Goal: Submit feedback/report problem: Submit feedback/report problem

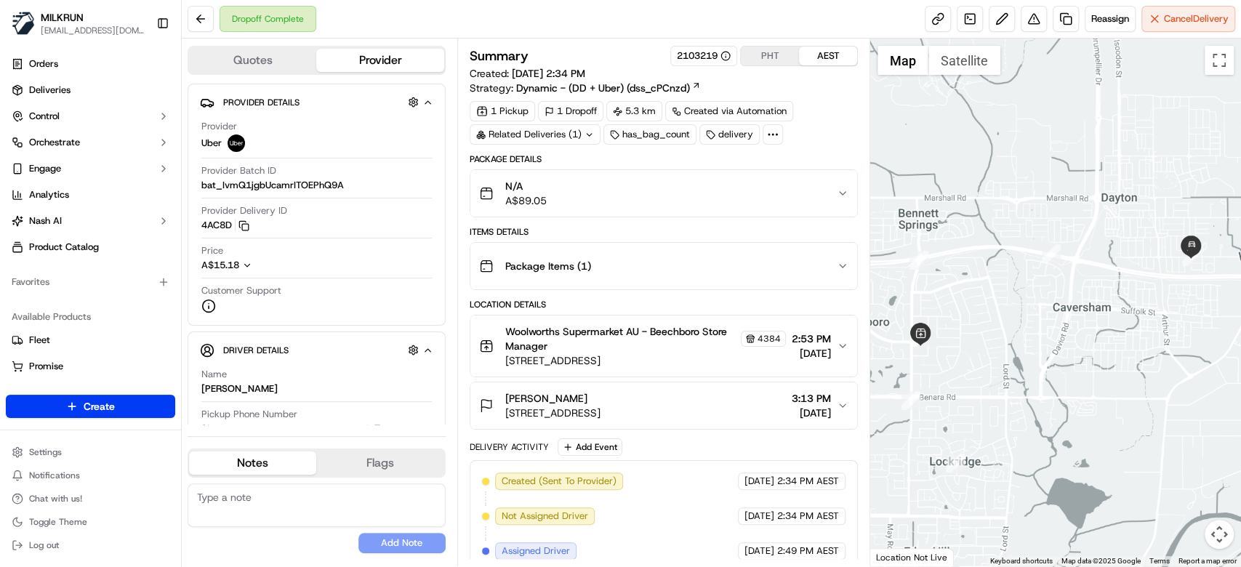
click at [777, 195] on div "N/A A$89.05" at bounding box center [658, 193] width 358 height 29
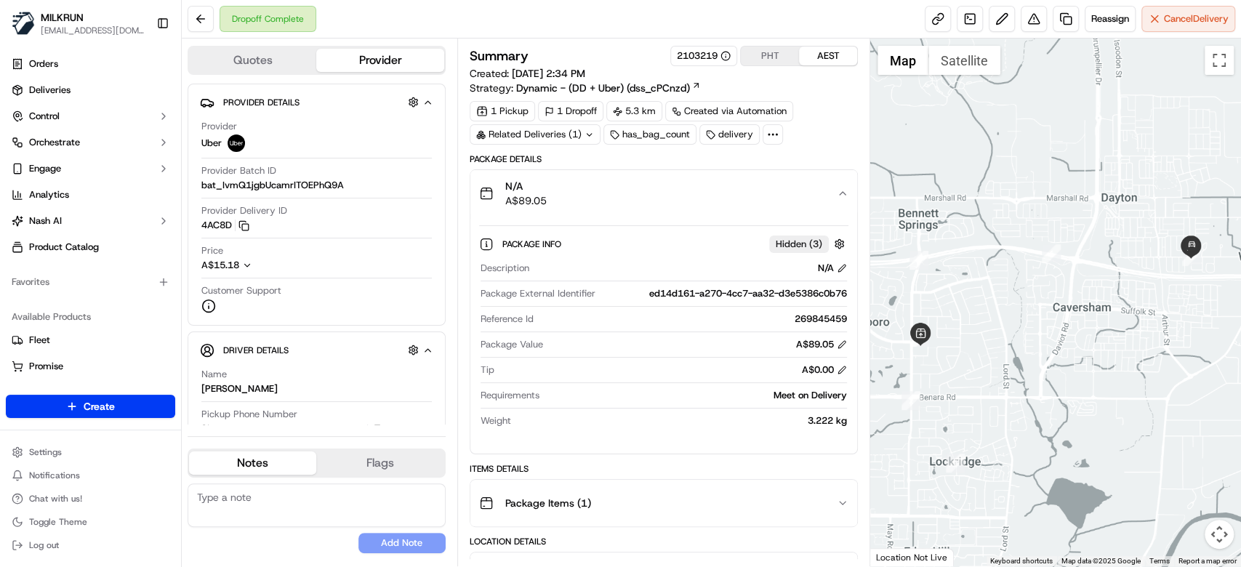
click at [777, 195] on div "N/A A$89.05" at bounding box center [658, 193] width 358 height 29
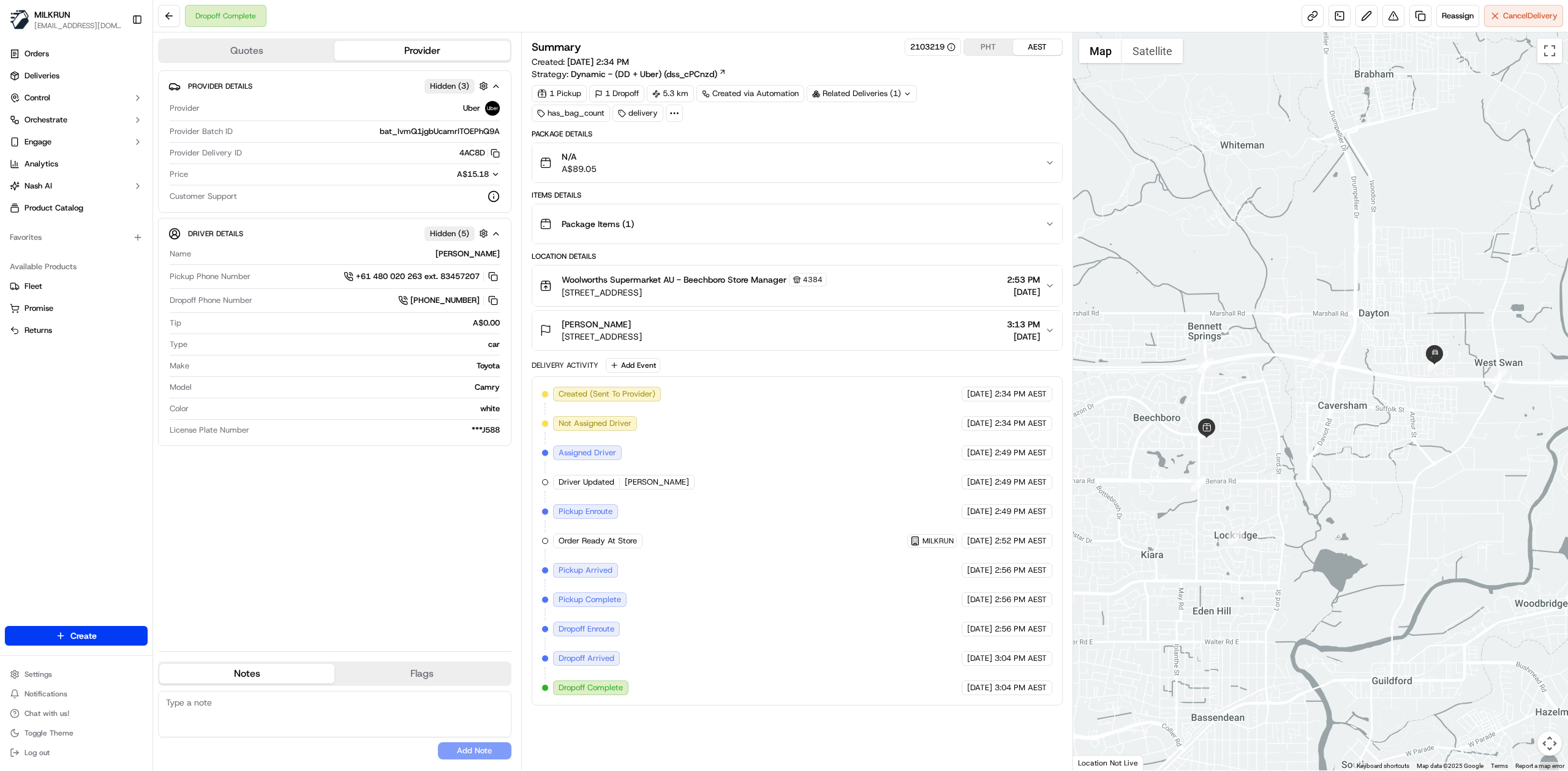
drag, startPoint x: 645, startPoint y: 324, endPoint x: 542, endPoint y: 319, distance: 103.1
click at [542, 319] on button "Sharna eastley 139 Victoria Rd, Dayton, WA 6055, AU 3:13 PM 17/09/2025" at bounding box center [797, 330] width 530 height 40
drag, startPoint x: 452, startPoint y: 157, endPoint x: 474, endPoint y: 162, distance: 22.6
click at [474, 162] on div "Provider Delivery ID 4AC8D Copy del_C_Exsf9JTuWdBXPvLtSsjQ 4AC8D" at bounding box center [334, 156] width 330 height 17
click at [375, 183] on div "Price A$15.18" at bounding box center [334, 178] width 330 height 17
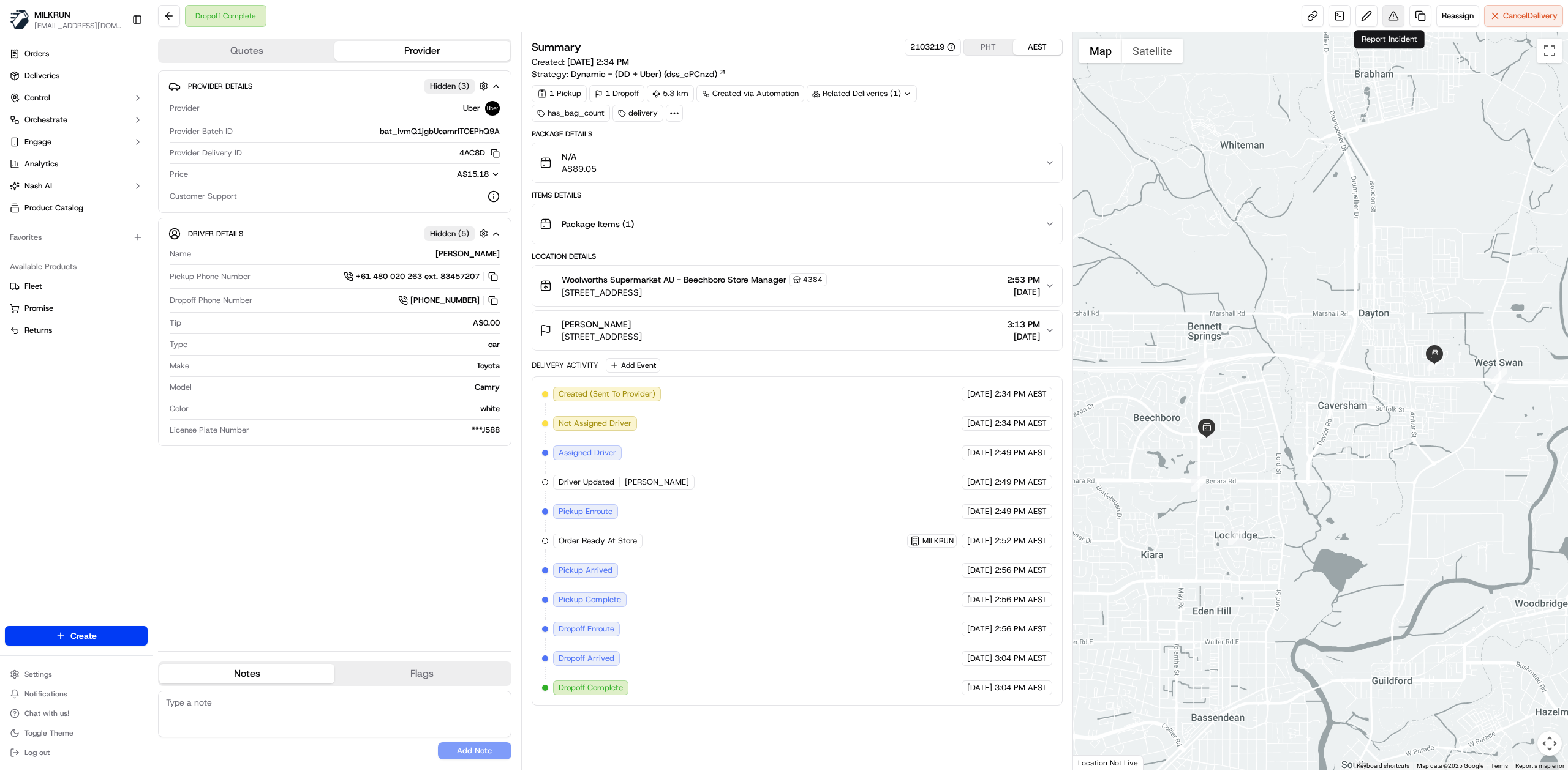
click at [1045, 19] on button at bounding box center [1393, 16] width 22 height 22
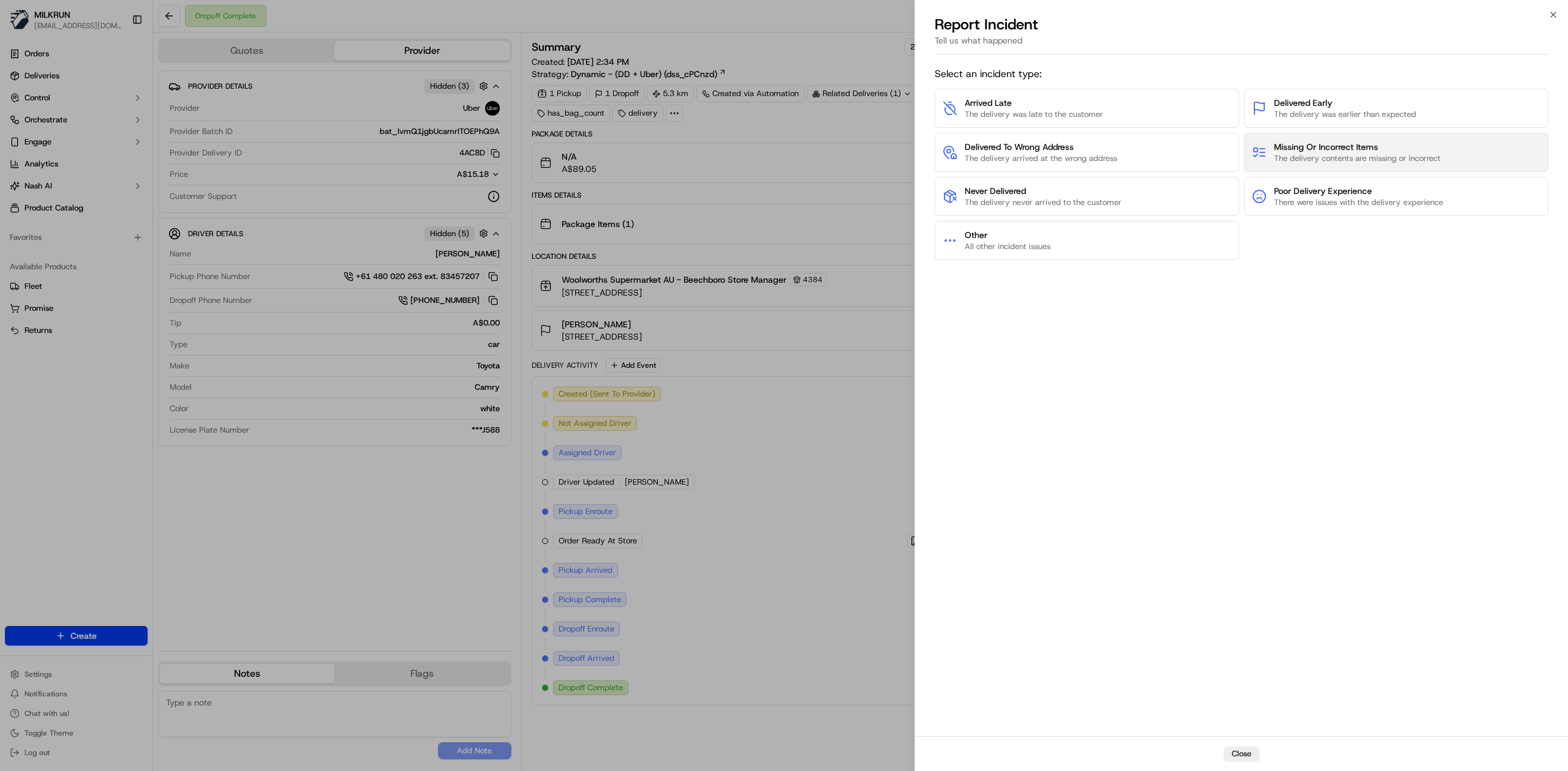
click at [1045, 141] on button "Missing Or Incorrect Items The delivery contents are missing or incorrect" at bounding box center [1395, 152] width 304 height 40
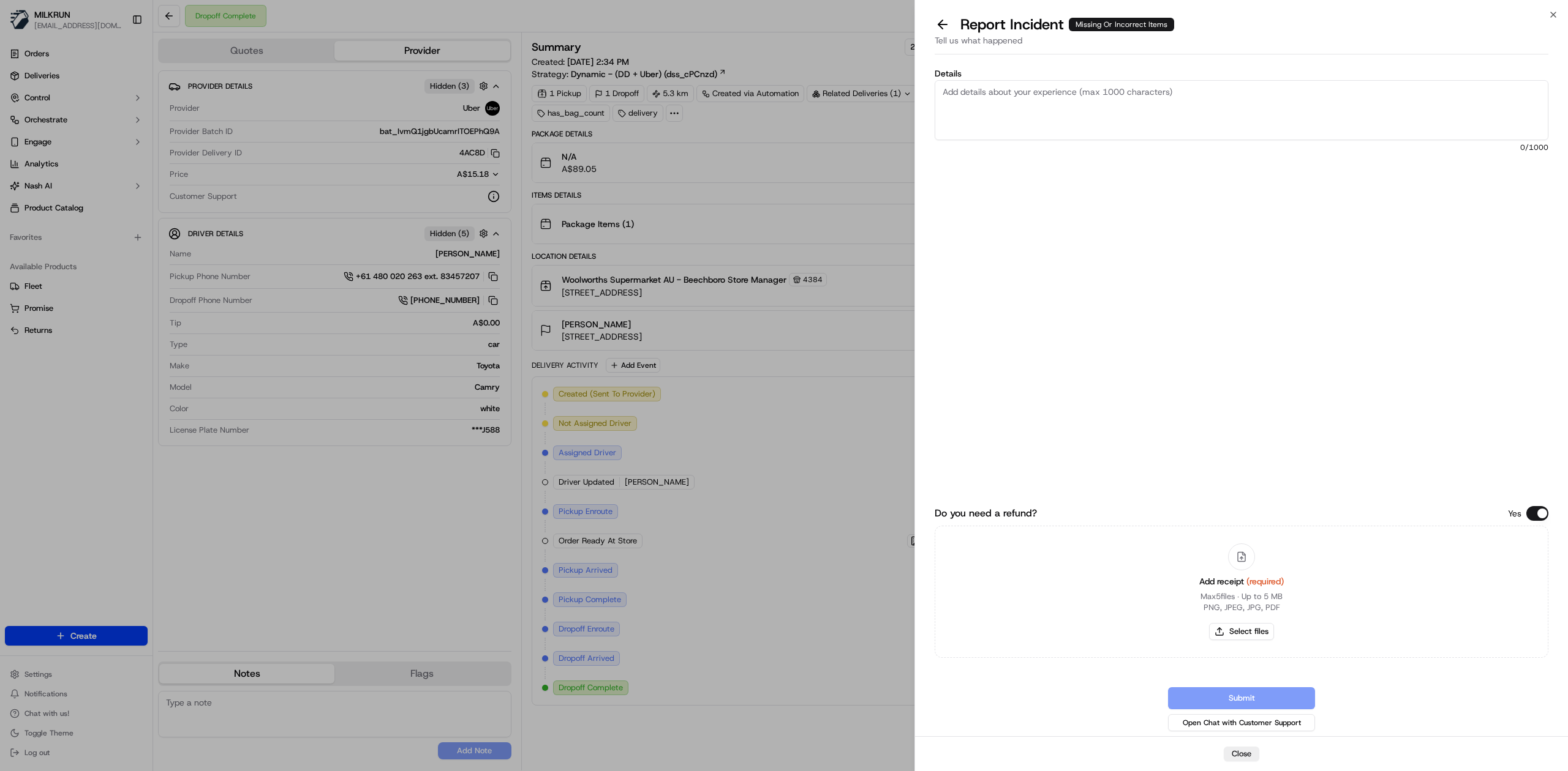
click at [1045, 102] on textarea "Details" at bounding box center [1241, 109] width 614 height 60
click at [975, 125] on textarea "Hi team, the cx reporting that there were missing items in the order. Store con…" at bounding box center [1241, 109] width 614 height 60
paste textarea "1. Mars Chocolate Bar with Nougat & Caramel 47g x 1 = $1 2. Coloxyl & Senna Tab…"
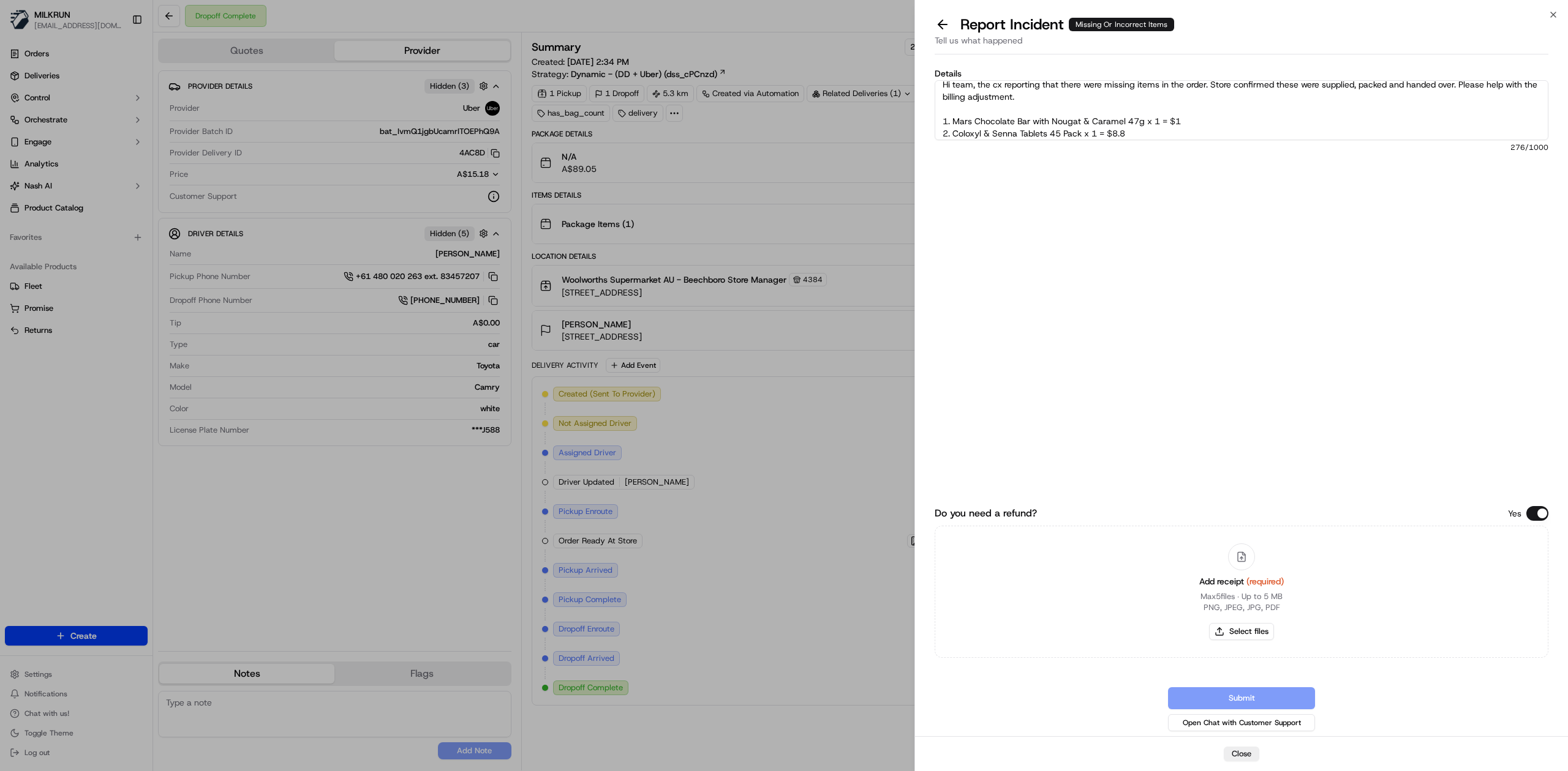
scroll to position [19, 0]
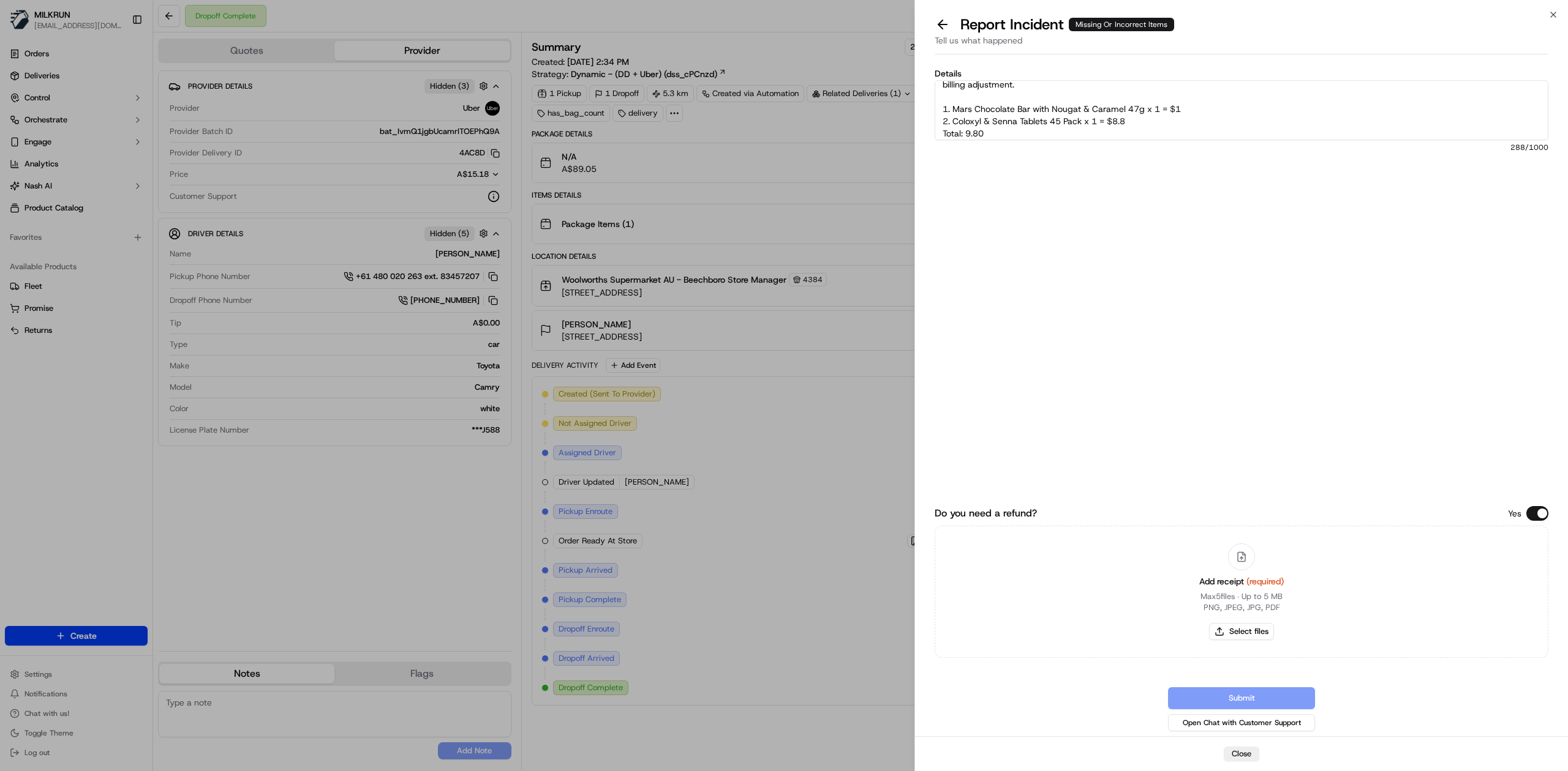
click at [1045, 123] on textarea "Hi team, the cx reporting that there were missing items in the order. Store con…" at bounding box center [1241, 109] width 614 height 60
type textarea "Hi team, the cx reporting that there were missing items in the order. Store con…"
click at [1045, 476] on button "Select files" at bounding box center [1240, 631] width 65 height 17
type input "C:\fakepath\Sharna e.pdf"
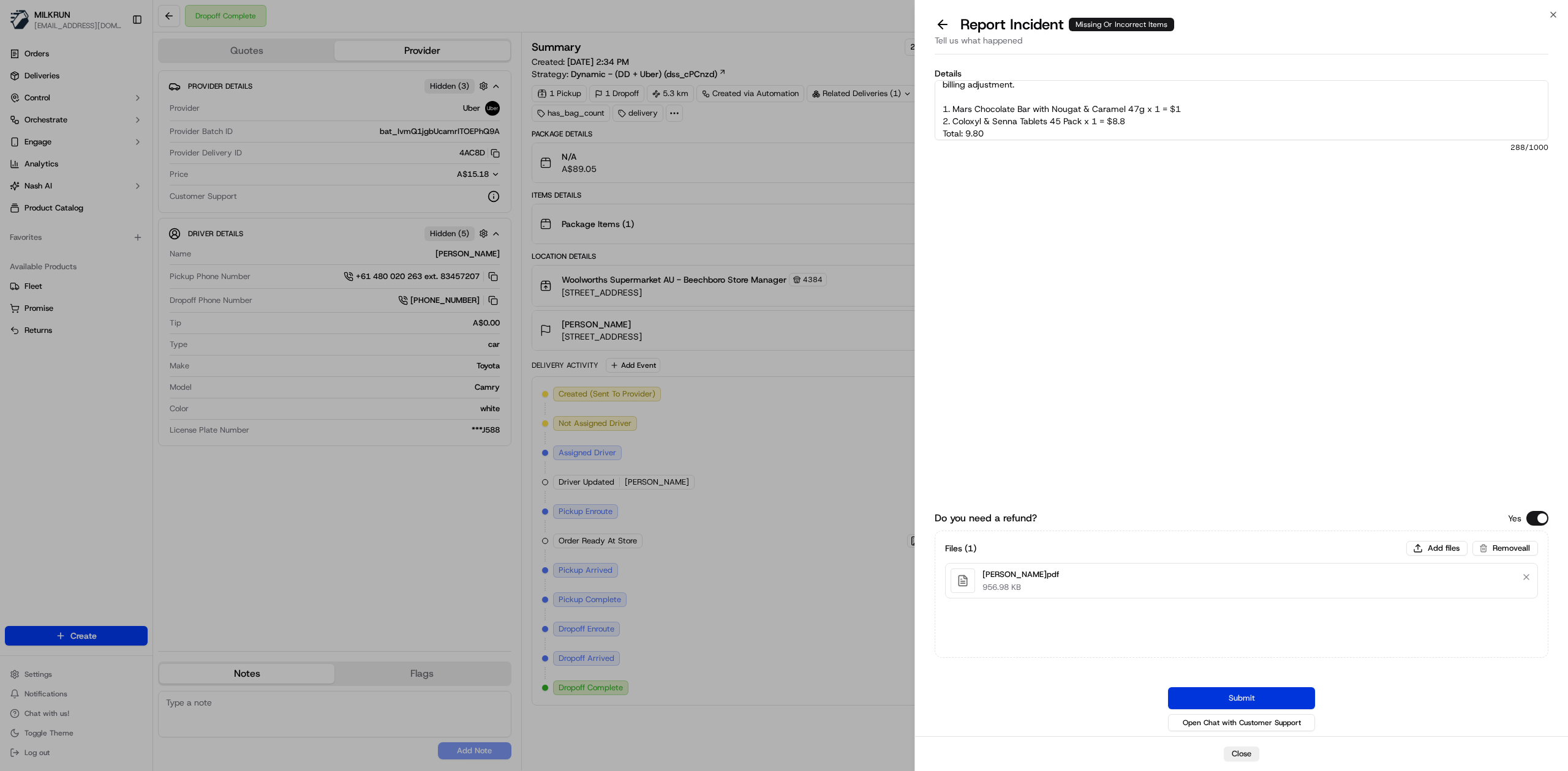
click at [1045, 476] on button "Submit" at bounding box center [1241, 699] width 147 height 22
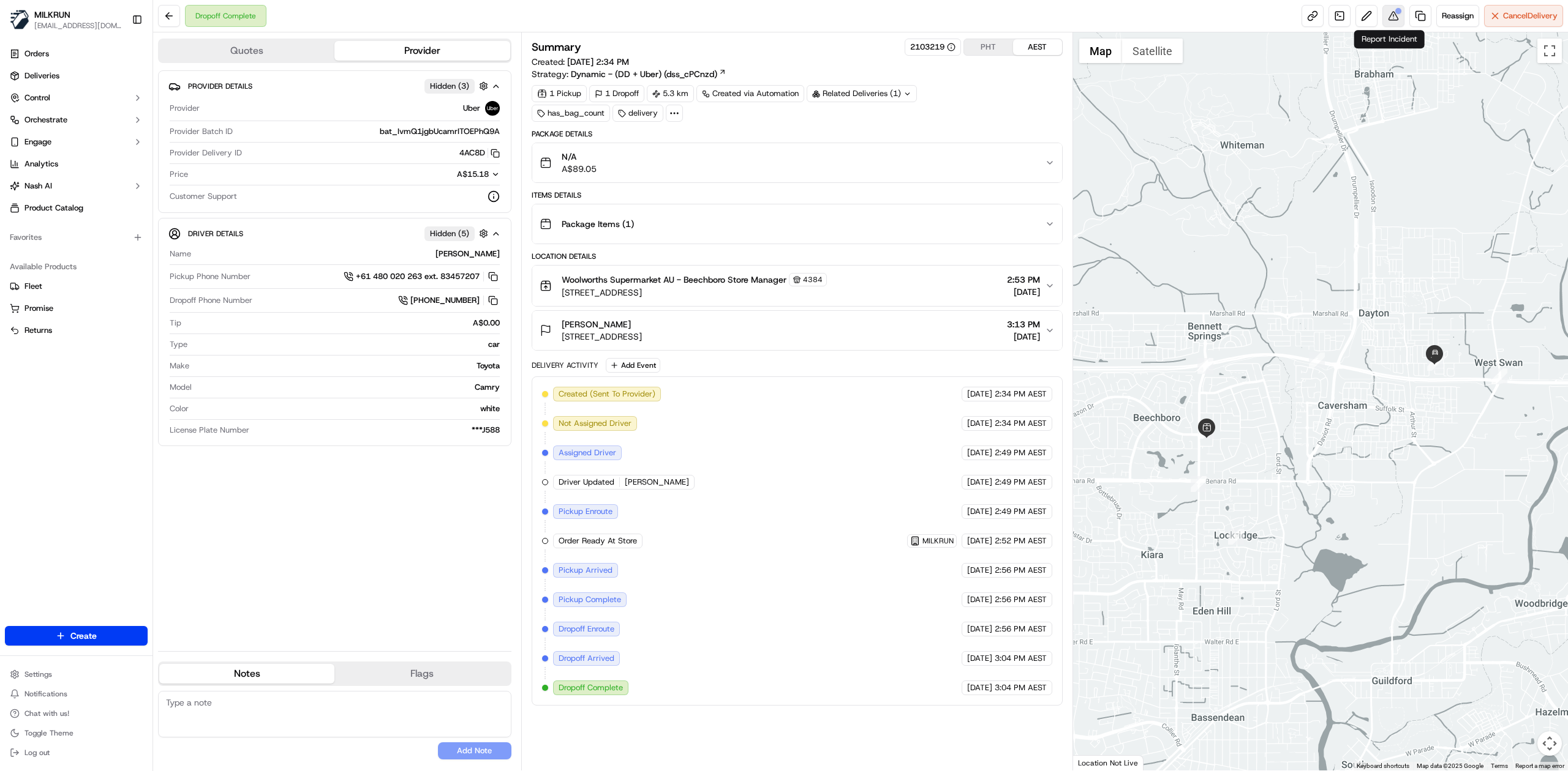
click at [1045, 14] on button at bounding box center [1393, 16] width 22 height 22
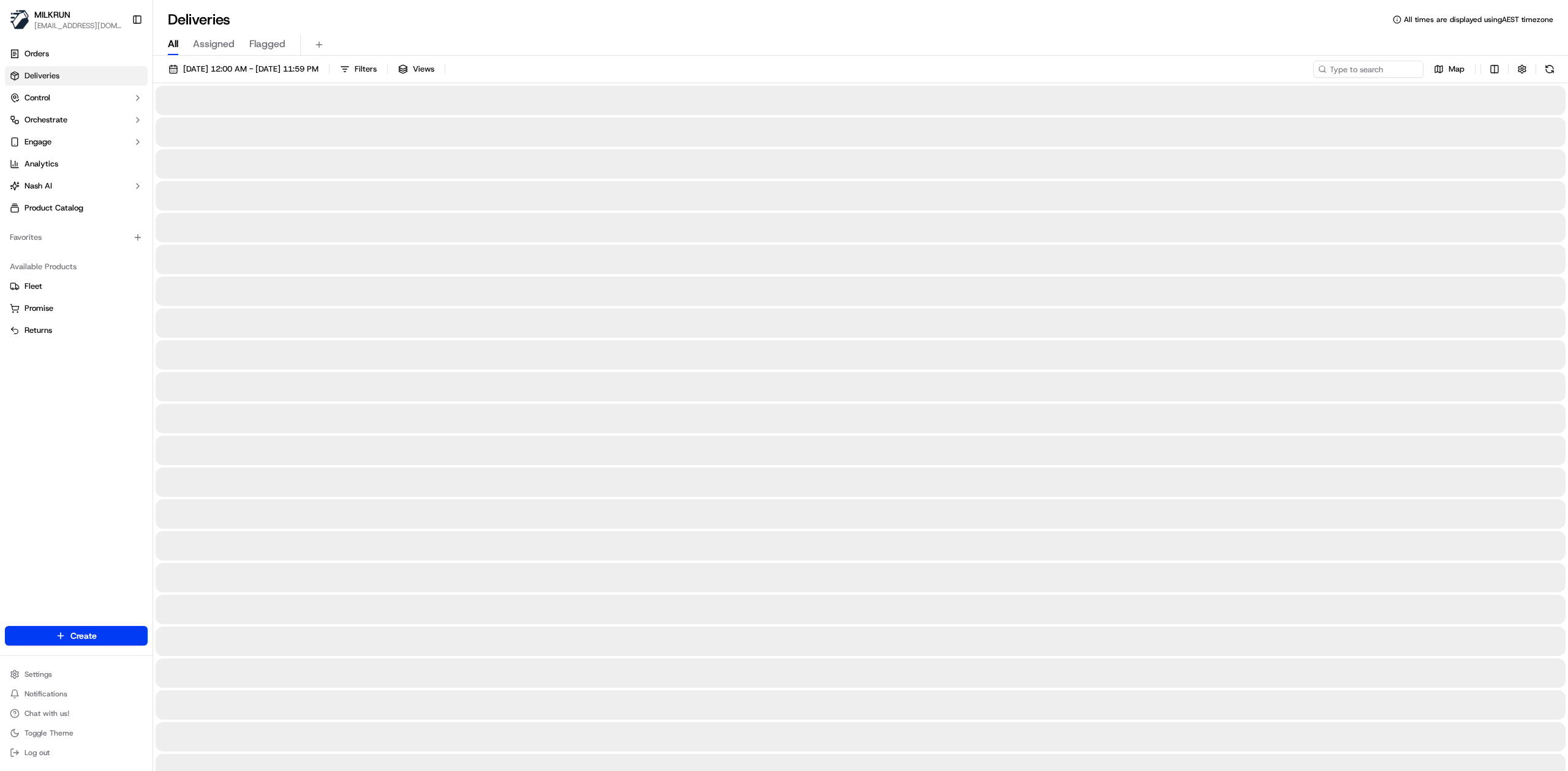
click at [174, 37] on span "All" at bounding box center [173, 44] width 10 height 14
click at [1358, 72] on input at bounding box center [1349, 69] width 147 height 17
paste input "[PERSON_NAME]"
type input "[PERSON_NAME]"
